Goal: Use online tool/utility: Utilize a website feature to perform a specific function

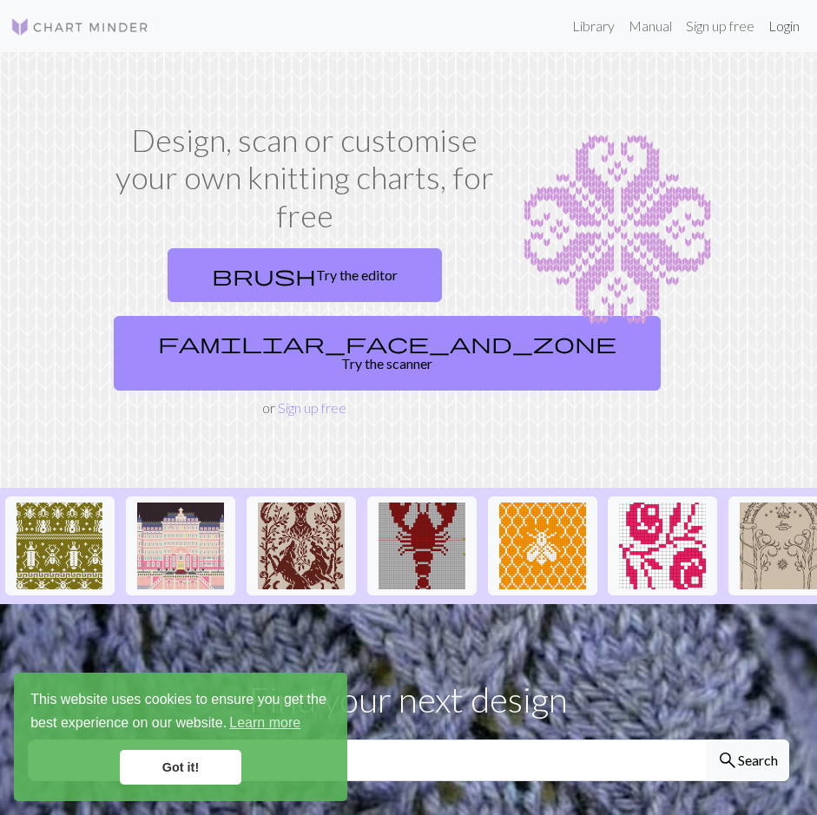
click at [797, 26] on link "Login" at bounding box center [783, 26] width 45 height 35
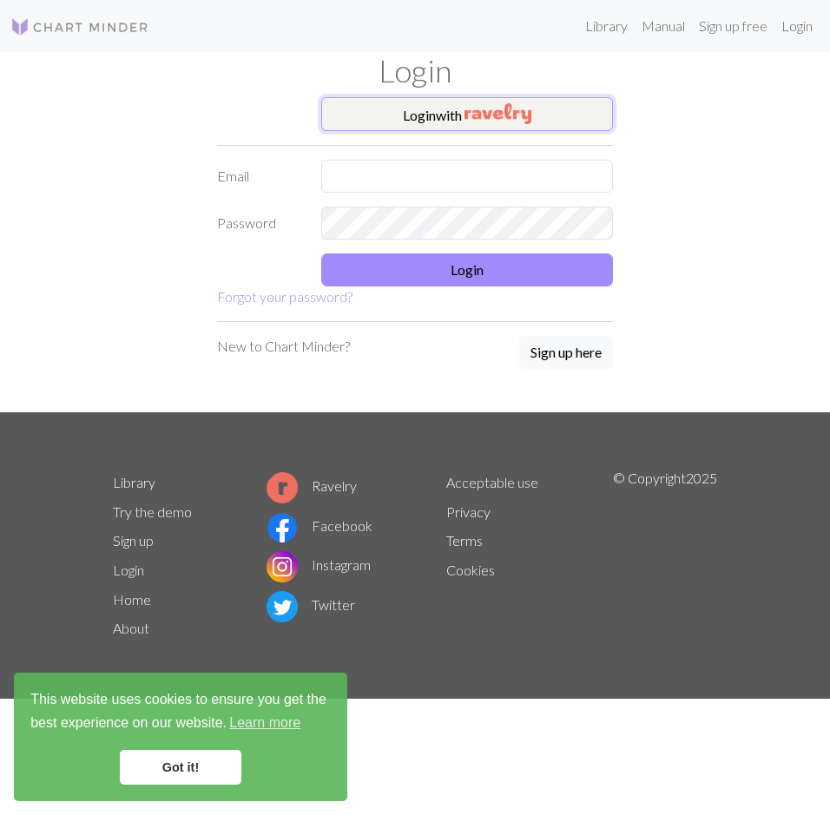
click at [518, 107] on img "button" at bounding box center [497, 113] width 67 height 21
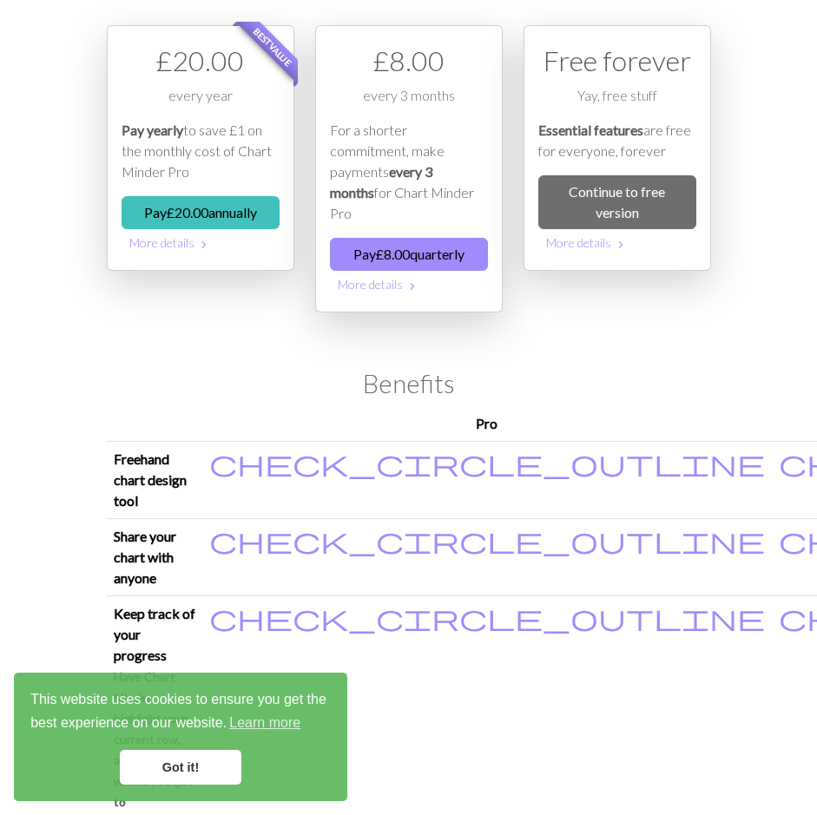
scroll to position [87, 0]
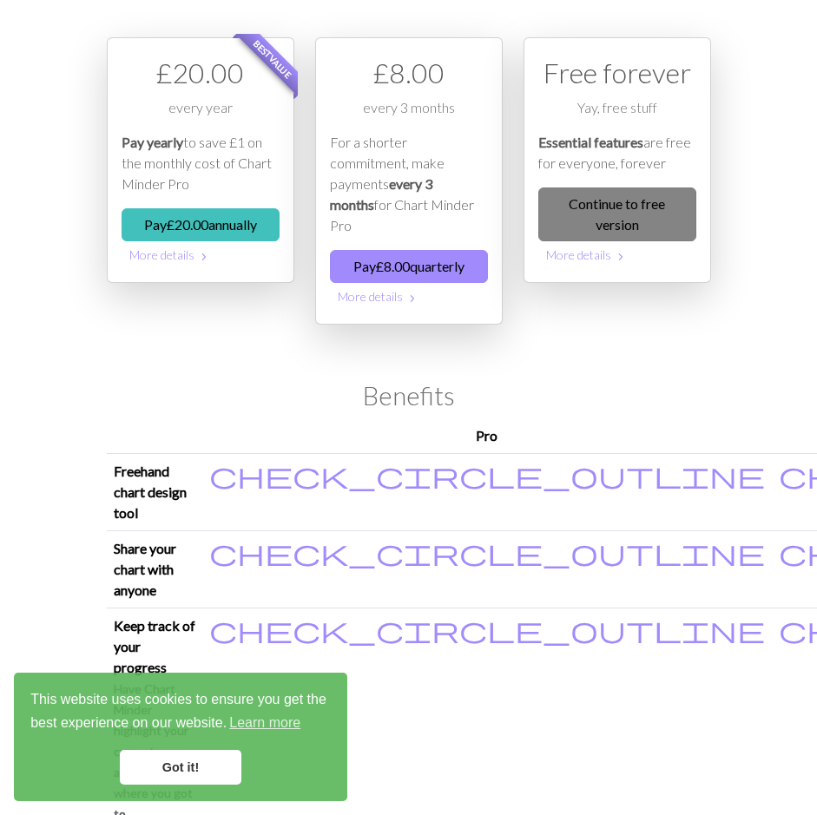
click at [632, 200] on link "Continue to free version" at bounding box center [617, 214] width 158 height 54
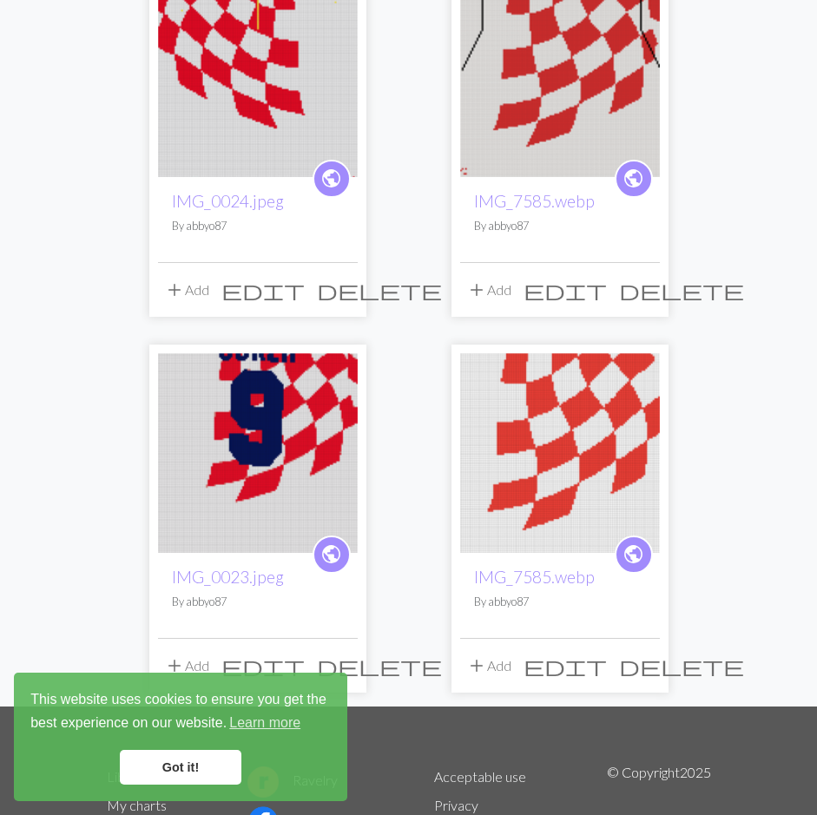
scroll to position [868, 0]
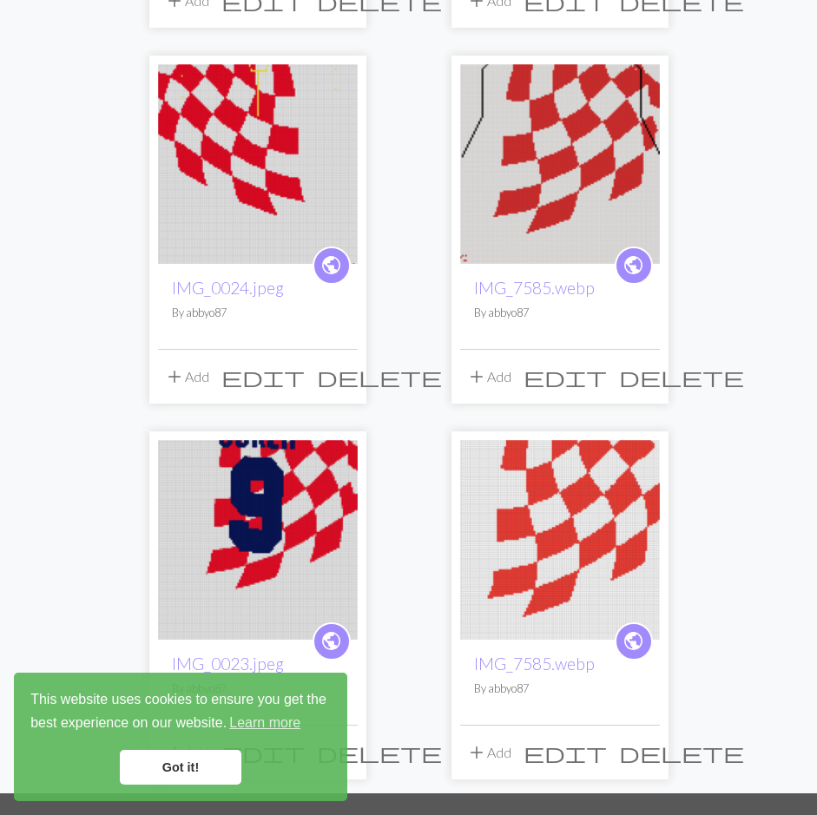
click at [218, 69] on img at bounding box center [258, 164] width 200 height 200
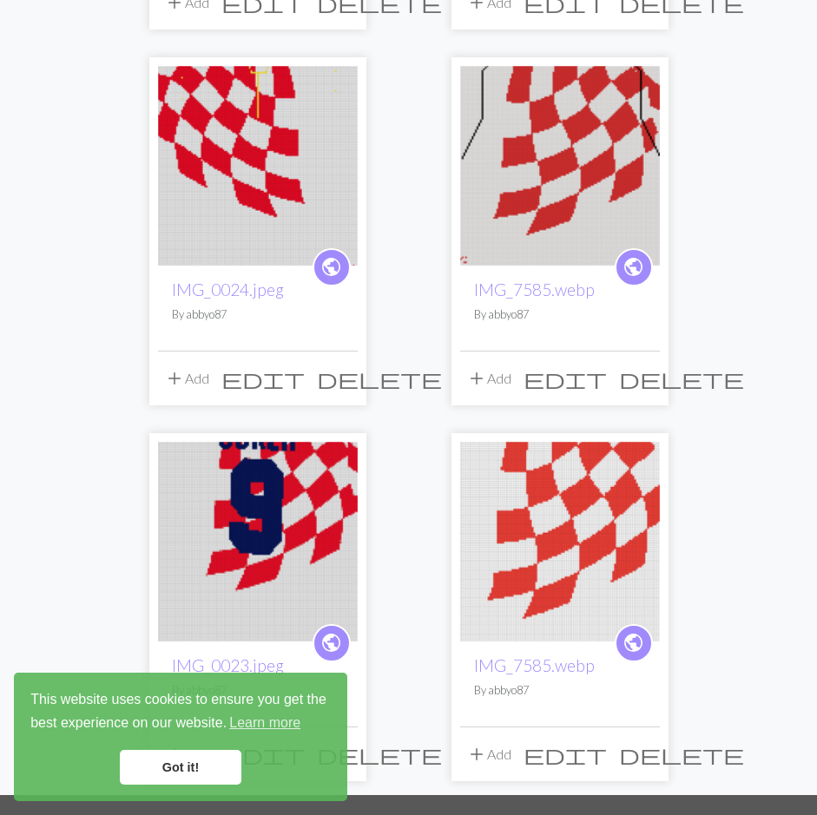
scroll to position [868, 0]
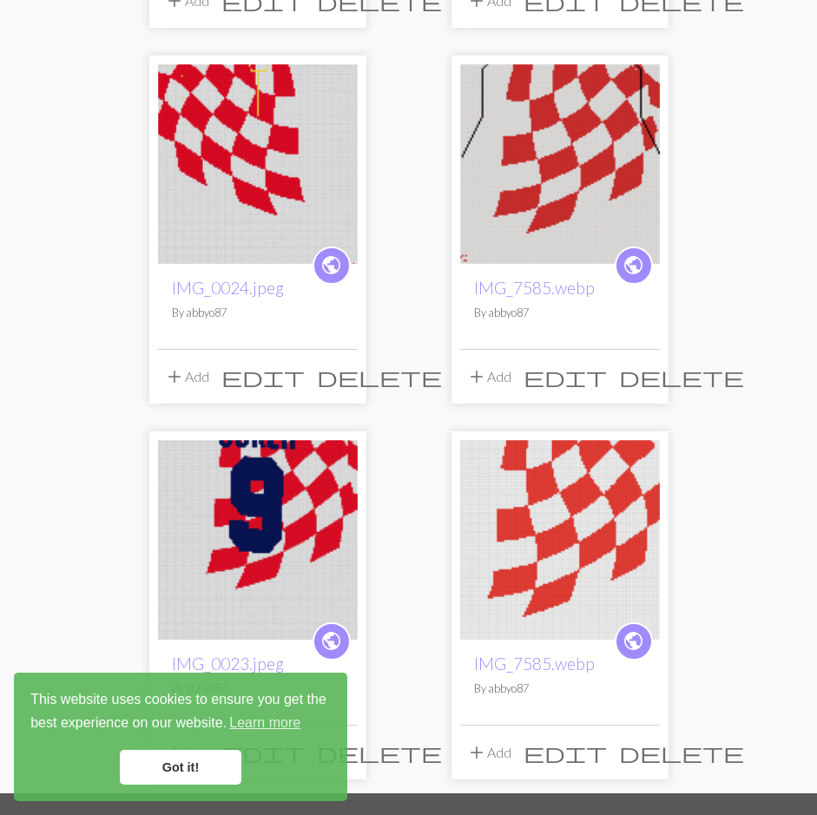
click at [294, 116] on img at bounding box center [258, 164] width 200 height 200
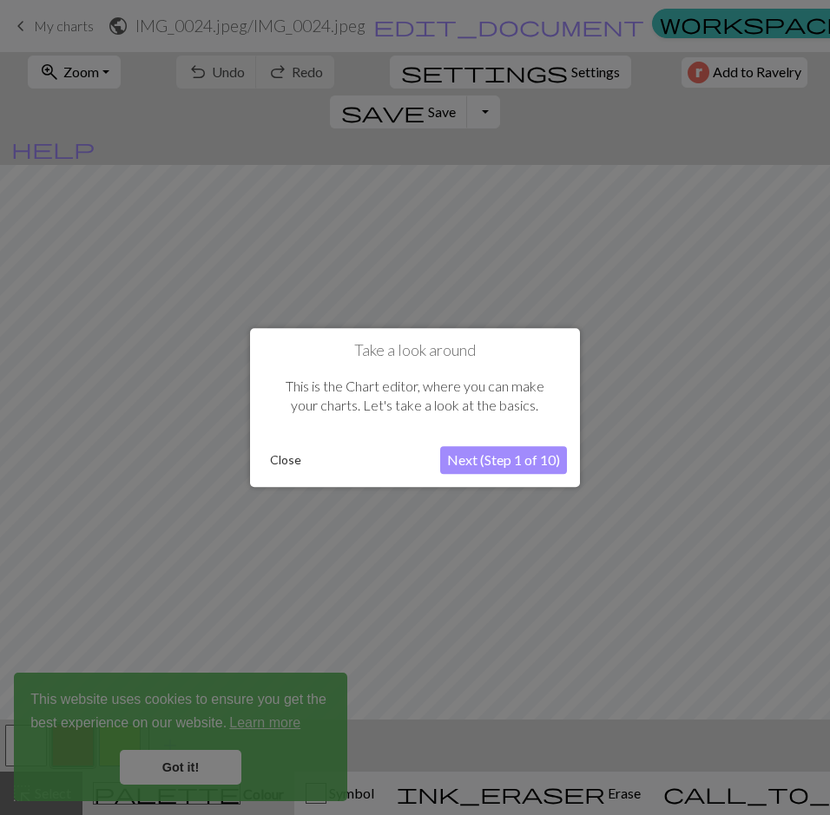
click at [75, 79] on div at bounding box center [415, 407] width 830 height 815
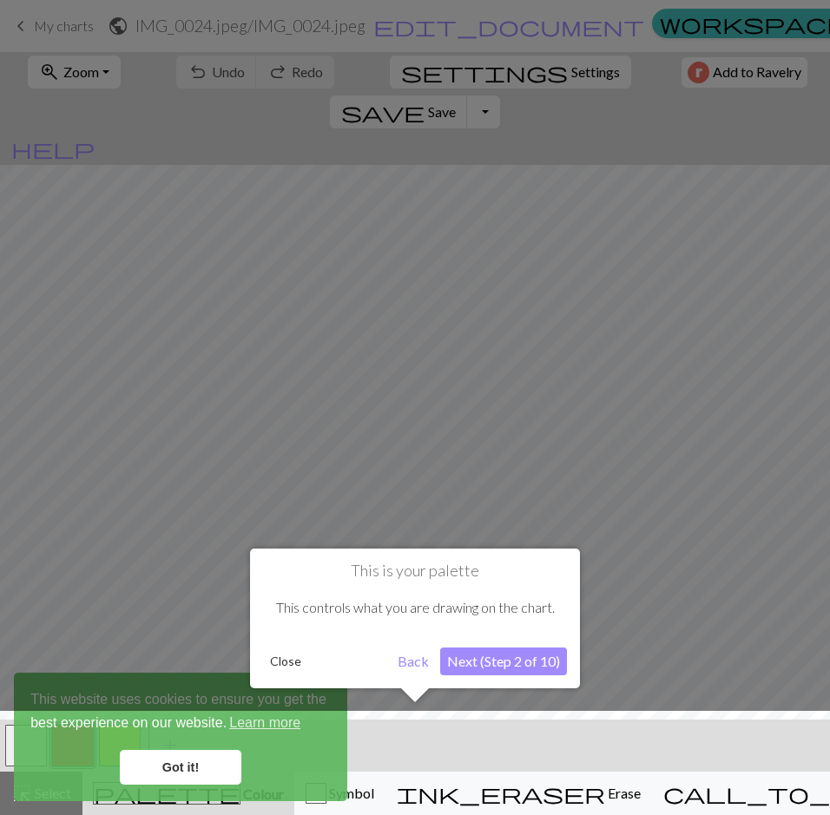
click at [280, 659] on button "Close" at bounding box center [285, 661] width 45 height 26
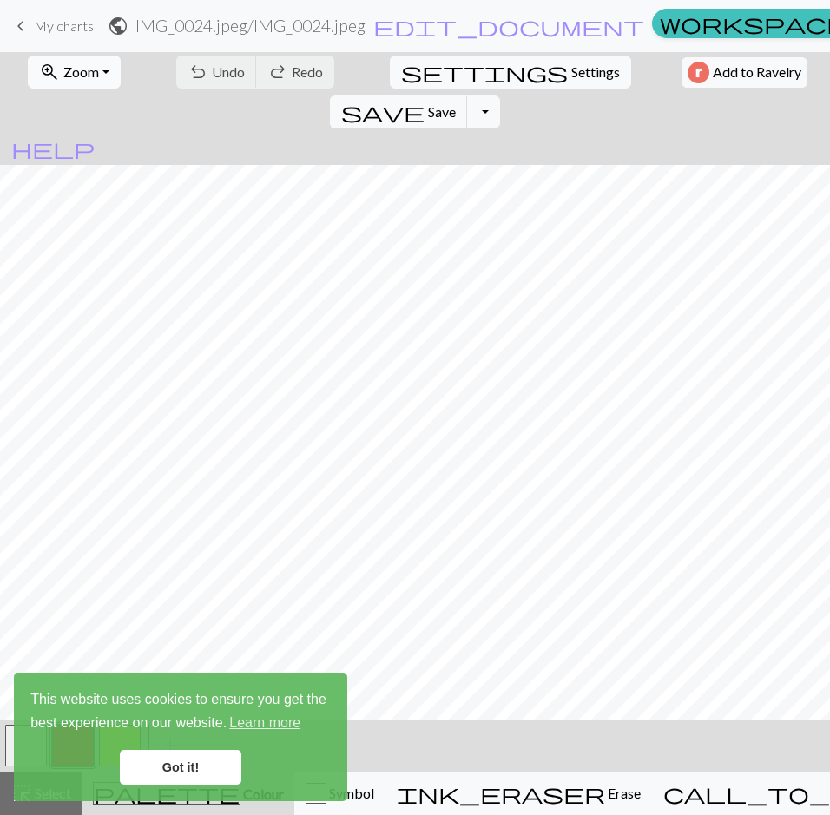
click at [63, 66] on span "Zoom" at bounding box center [81, 71] width 36 height 16
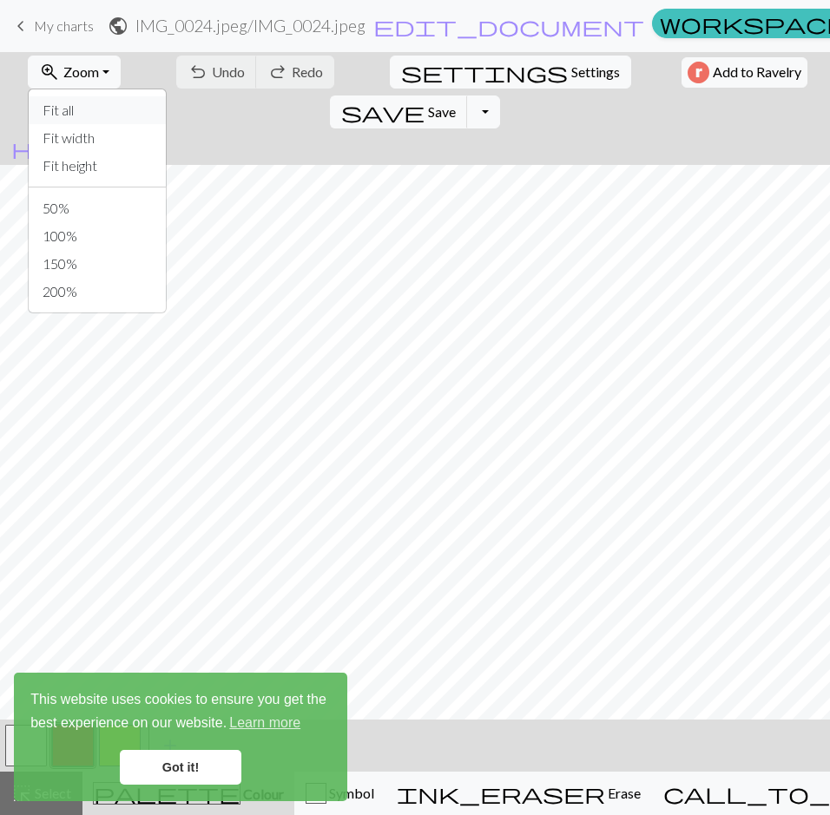
click at [71, 106] on button "Fit all" at bounding box center [97, 110] width 137 height 28
